Goal: Register for event/course

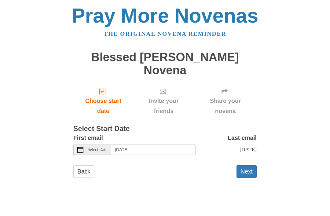
scroll to position [2, 0]
click at [87, 145] on div "Select Date" at bounding box center [92, 150] width 38 height 10
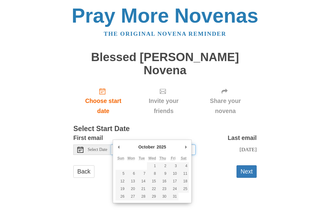
type input "[DATE]"
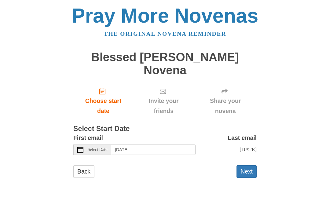
click at [244, 165] on button "Next" at bounding box center [247, 171] width 20 height 13
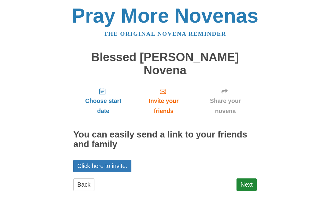
click at [243, 179] on link "Next" at bounding box center [247, 185] width 20 height 13
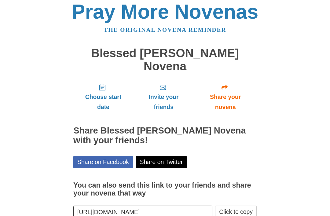
scroll to position [7, 0]
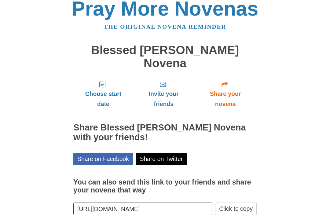
click at [230, 203] on button "Click to copy" at bounding box center [236, 209] width 42 height 13
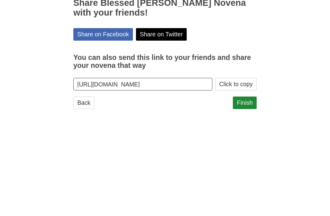
click at [246, 202] on link "Finish" at bounding box center [245, 208] width 24 height 13
